Goal: Information Seeking & Learning: Learn about a topic

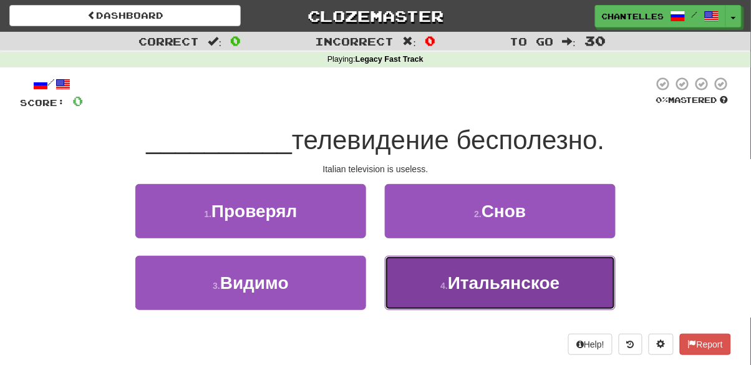
click at [416, 290] on button "4 . Итальянское" at bounding box center [500, 283] width 231 height 54
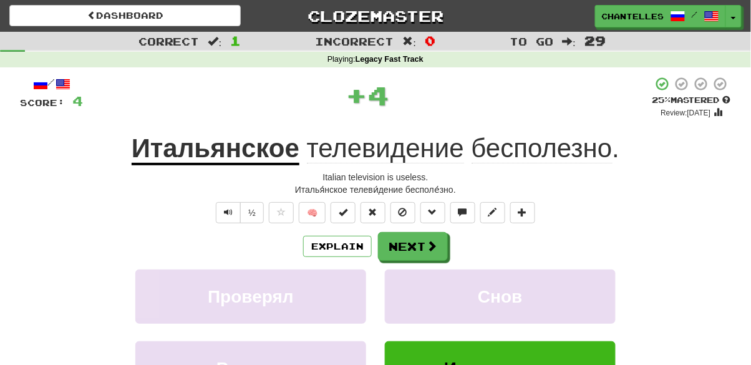
click at [417, 263] on div "Explain Next Проверял Снов Видимо Итальянское Learn more: Проверял Снов Видимо …" at bounding box center [375, 332] width 711 height 200
click at [417, 256] on button "Next" at bounding box center [414, 247] width 70 height 29
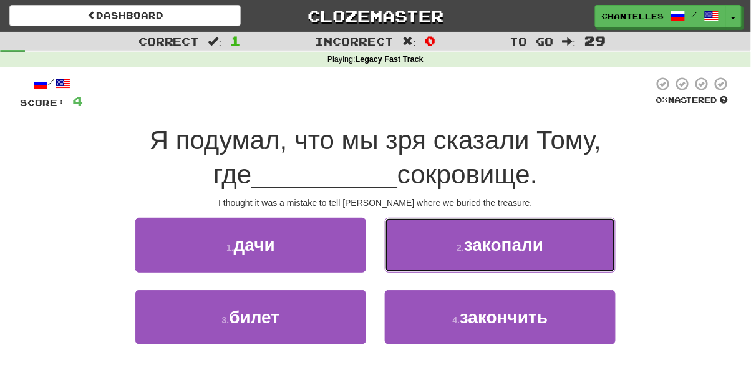
click at [417, 254] on button "2 . закопали" at bounding box center [500, 245] width 231 height 54
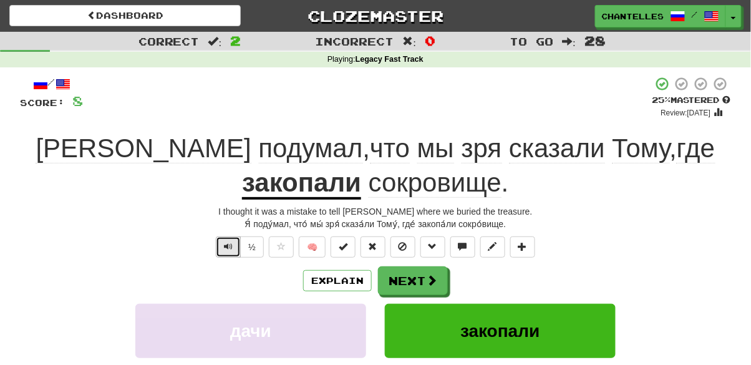
click at [222, 242] on button "Text-to-speech controls" at bounding box center [228, 247] width 25 height 21
click at [462, 150] on span "зря" at bounding box center [482, 149] width 41 height 30
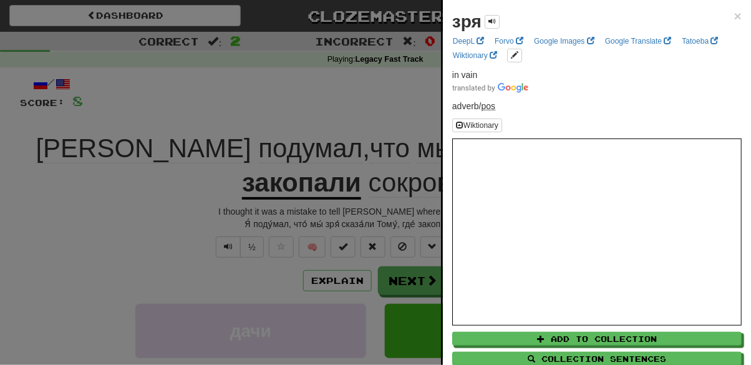
click at [376, 102] on div at bounding box center [375, 182] width 751 height 365
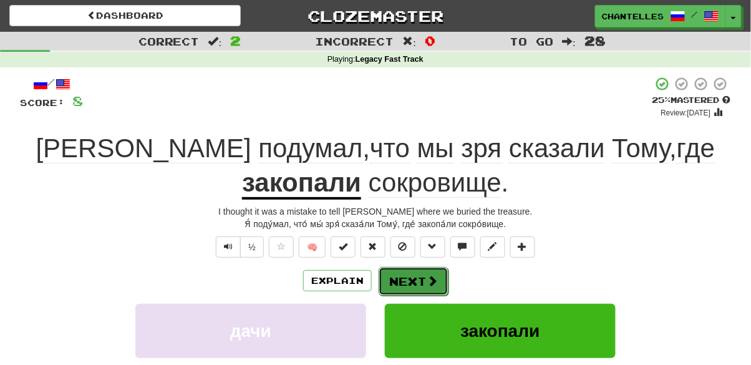
click at [419, 285] on button "Next" at bounding box center [414, 281] width 70 height 29
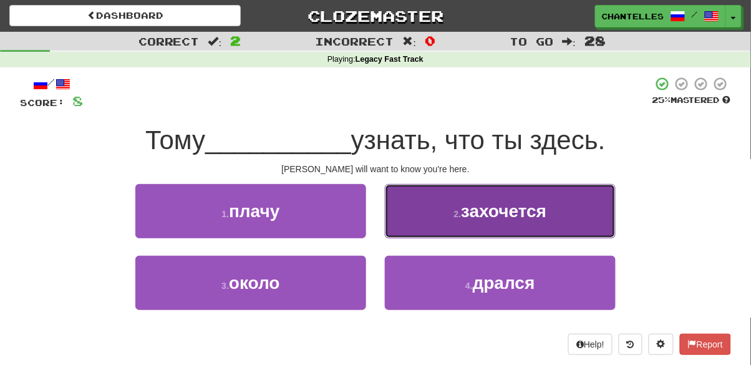
click at [463, 228] on button "2 . захочется" at bounding box center [500, 211] width 231 height 54
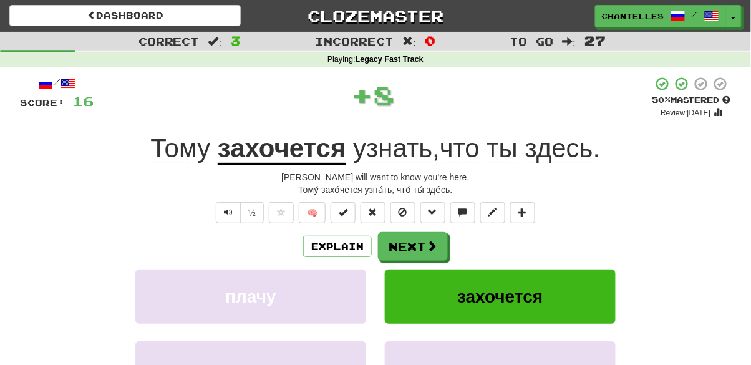
click at [287, 160] on u "захочется" at bounding box center [282, 150] width 129 height 32
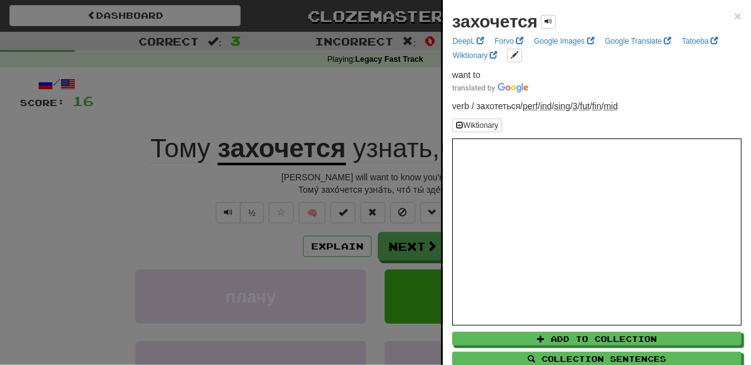
click at [125, 188] on div at bounding box center [375, 182] width 751 height 365
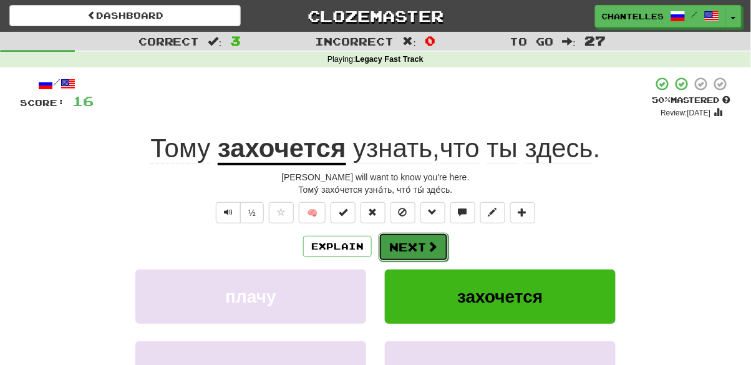
click at [424, 251] on button "Next" at bounding box center [414, 247] width 70 height 29
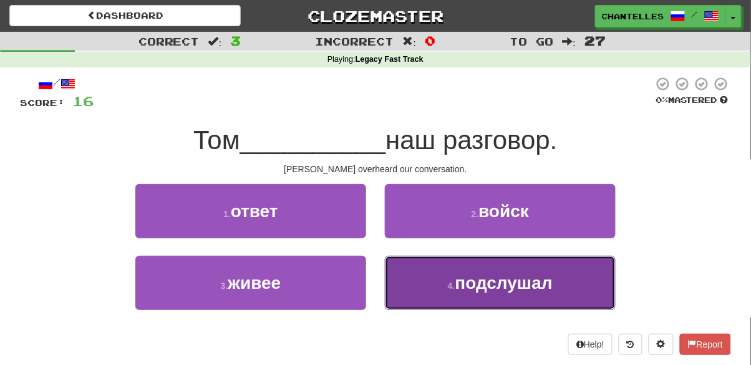
click at [426, 285] on button "4 . подслушал" at bounding box center [500, 283] width 231 height 54
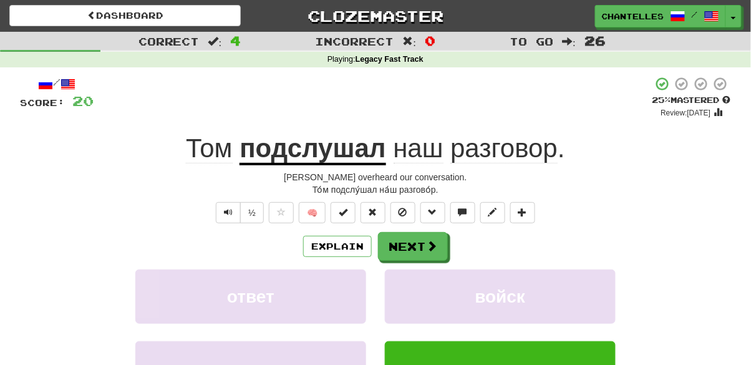
click at [401, 151] on span "наш" at bounding box center [419, 149] width 50 height 30
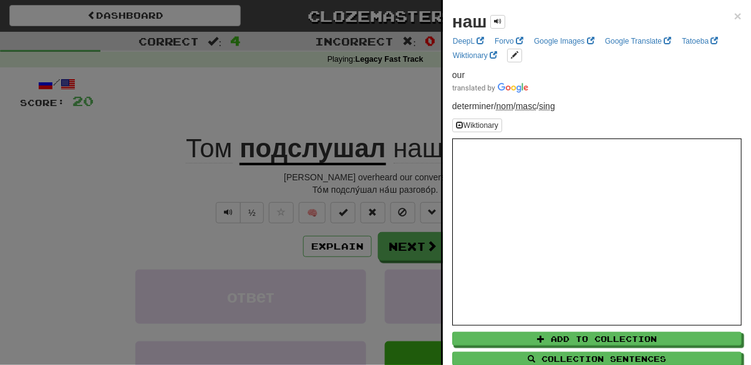
click at [381, 80] on div at bounding box center [375, 182] width 751 height 365
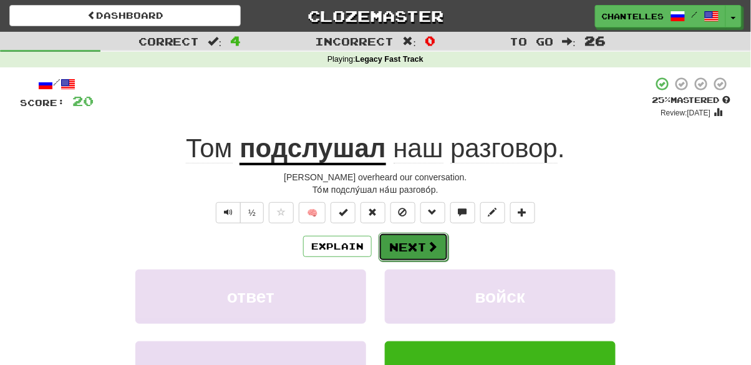
click at [409, 244] on button "Next" at bounding box center [414, 247] width 70 height 29
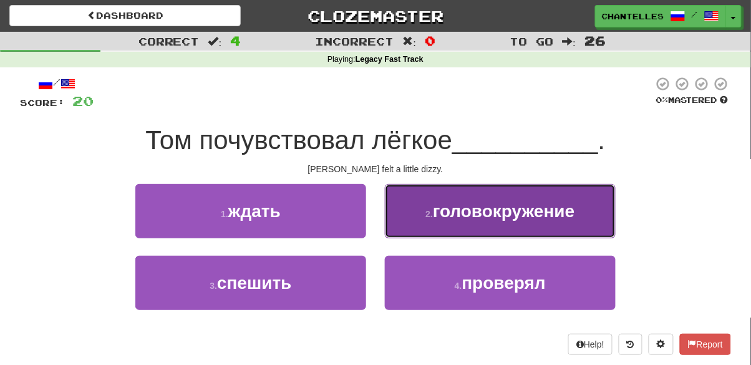
click at [419, 222] on button "2 . головокружение" at bounding box center [500, 211] width 231 height 54
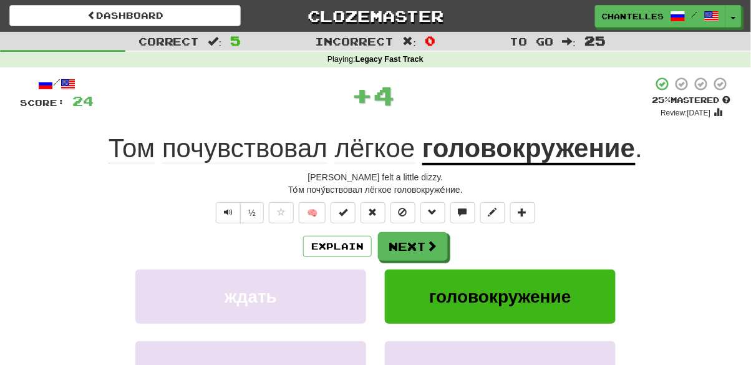
click at [391, 150] on span "лёгкое" at bounding box center [375, 149] width 80 height 30
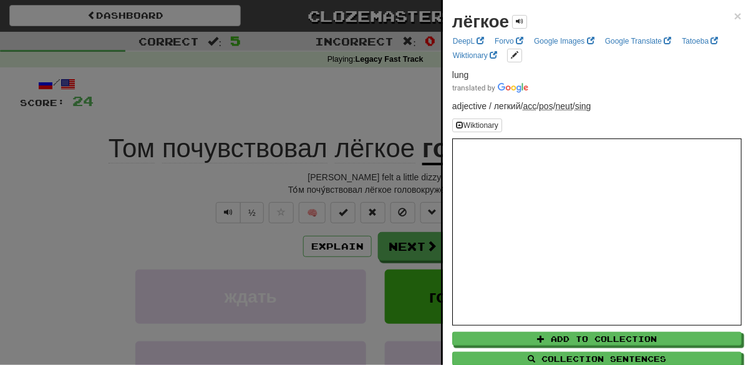
click at [313, 81] on div at bounding box center [375, 182] width 751 height 365
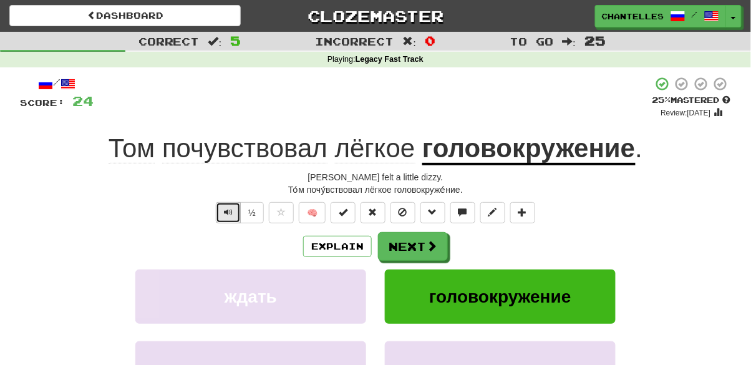
click at [235, 213] on button "Text-to-speech controls" at bounding box center [228, 212] width 25 height 21
click at [408, 250] on button "Next" at bounding box center [414, 247] width 70 height 29
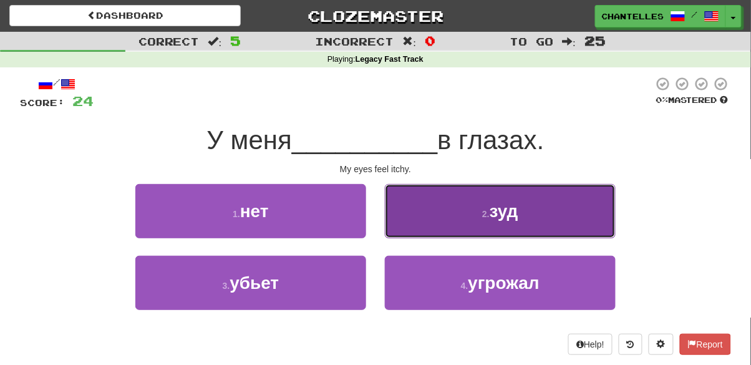
click at [432, 224] on button "2 . зуд" at bounding box center [500, 211] width 231 height 54
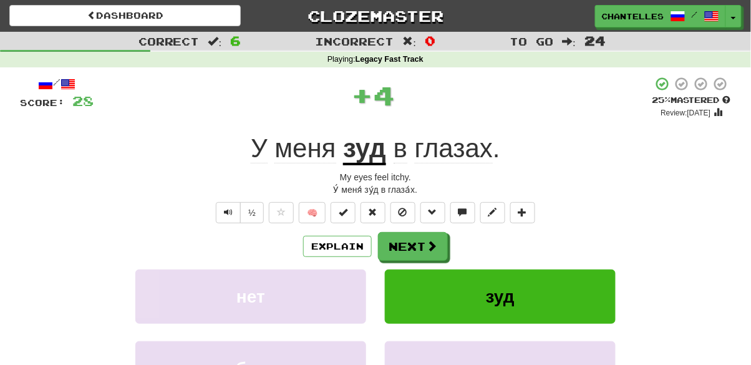
click at [370, 152] on u "зуд" at bounding box center [364, 150] width 43 height 32
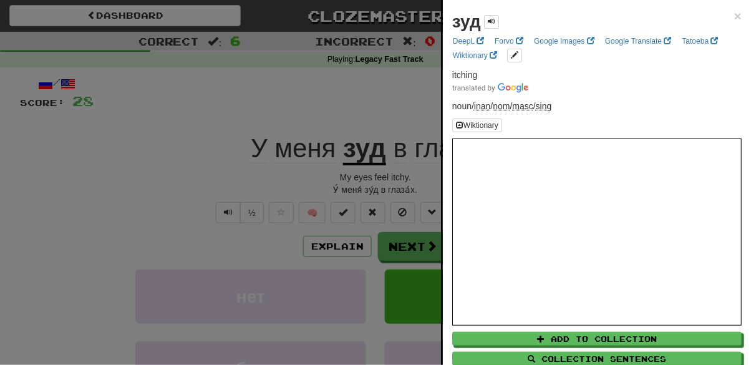
click at [112, 192] on div at bounding box center [375, 182] width 751 height 365
